Goal: Information Seeking & Learning: Learn about a topic

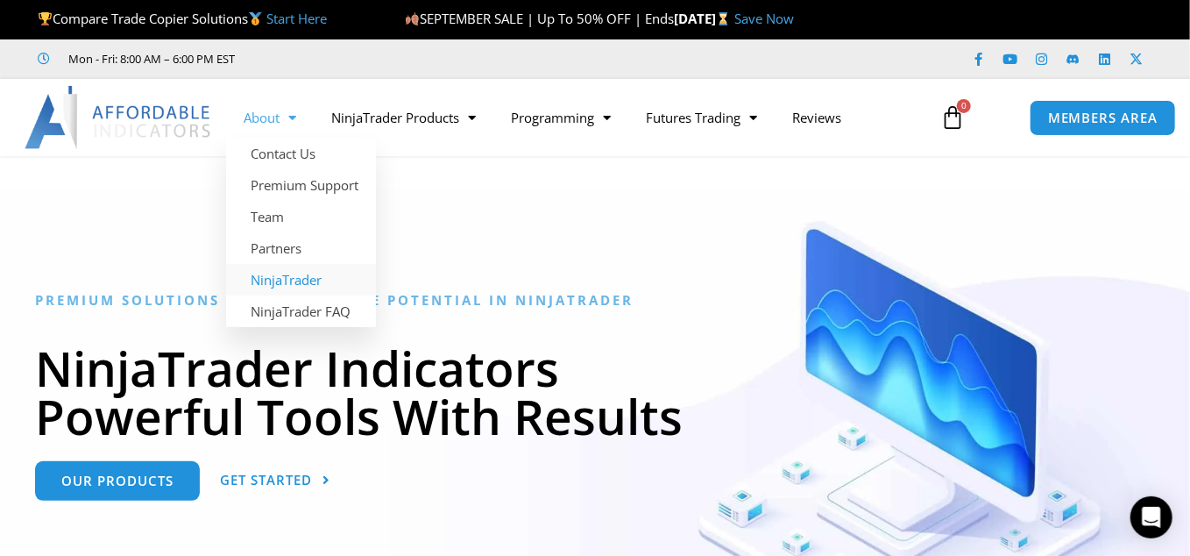
click at [295, 278] on link "NinjaTrader" at bounding box center [301, 280] width 150 height 32
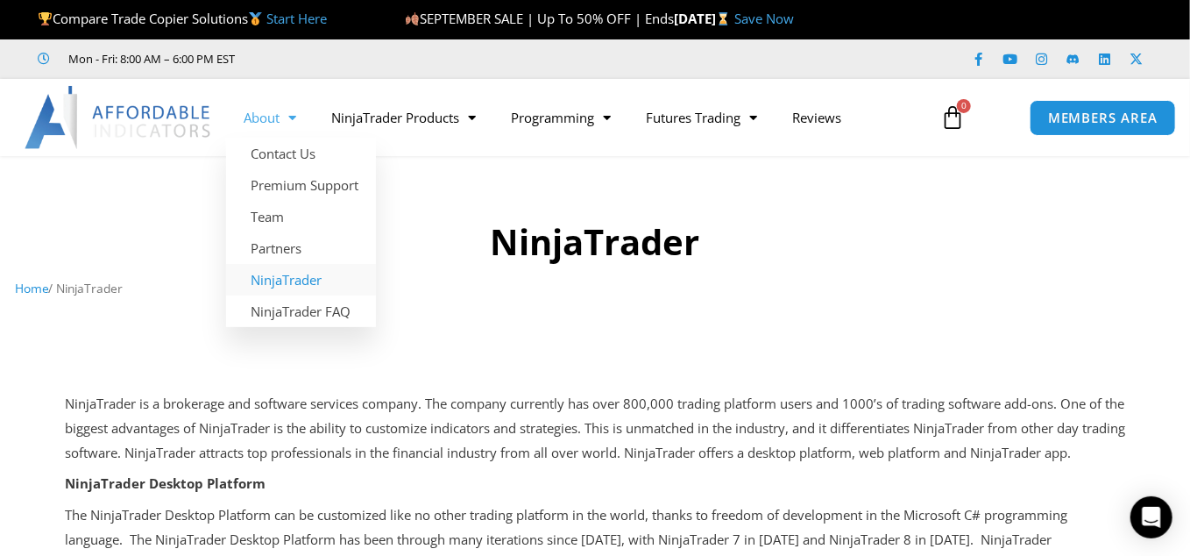
click at [264, 116] on link "About" at bounding box center [270, 117] width 88 height 40
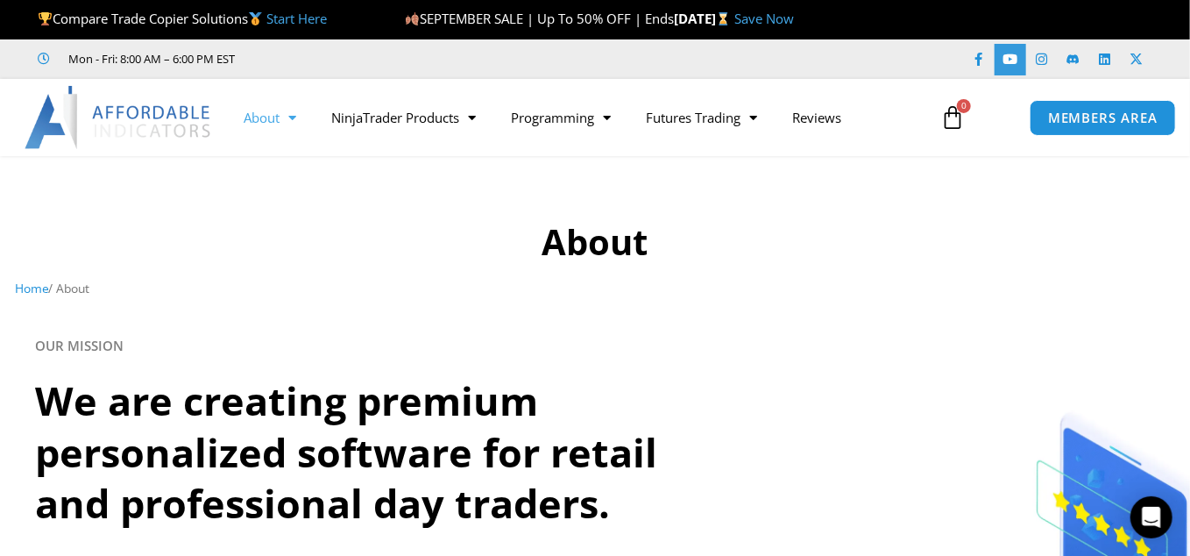
click at [1009, 56] on icon at bounding box center [1010, 59] width 13 height 13
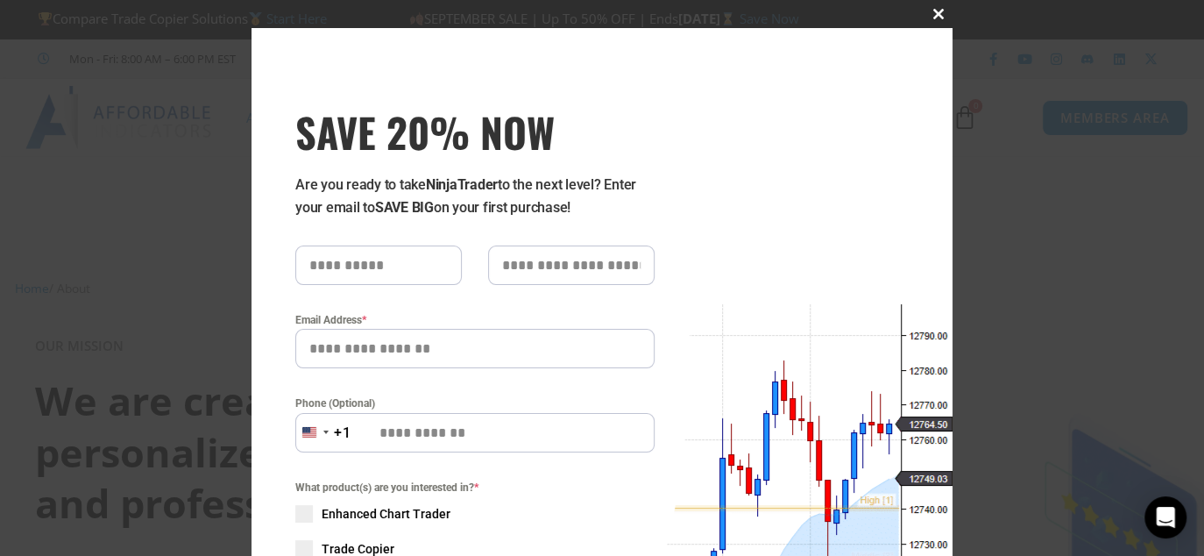
click at [931, 12] on span "SAVE 20% NOW popup" at bounding box center [939, 14] width 28 height 11
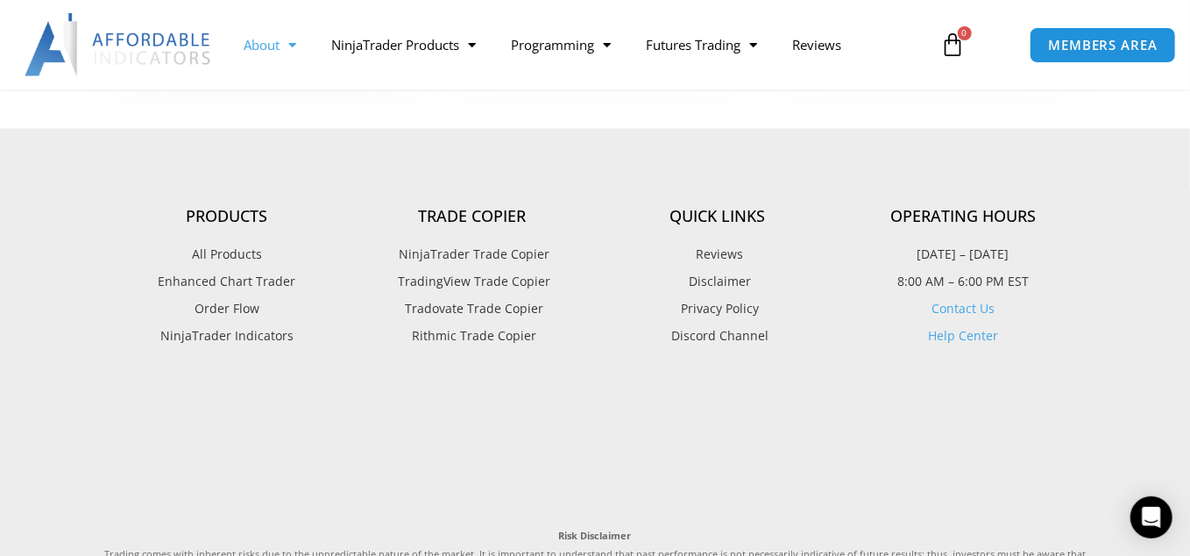
scroll to position [1460, 0]
